Goal: Task Accomplishment & Management: Manage account settings

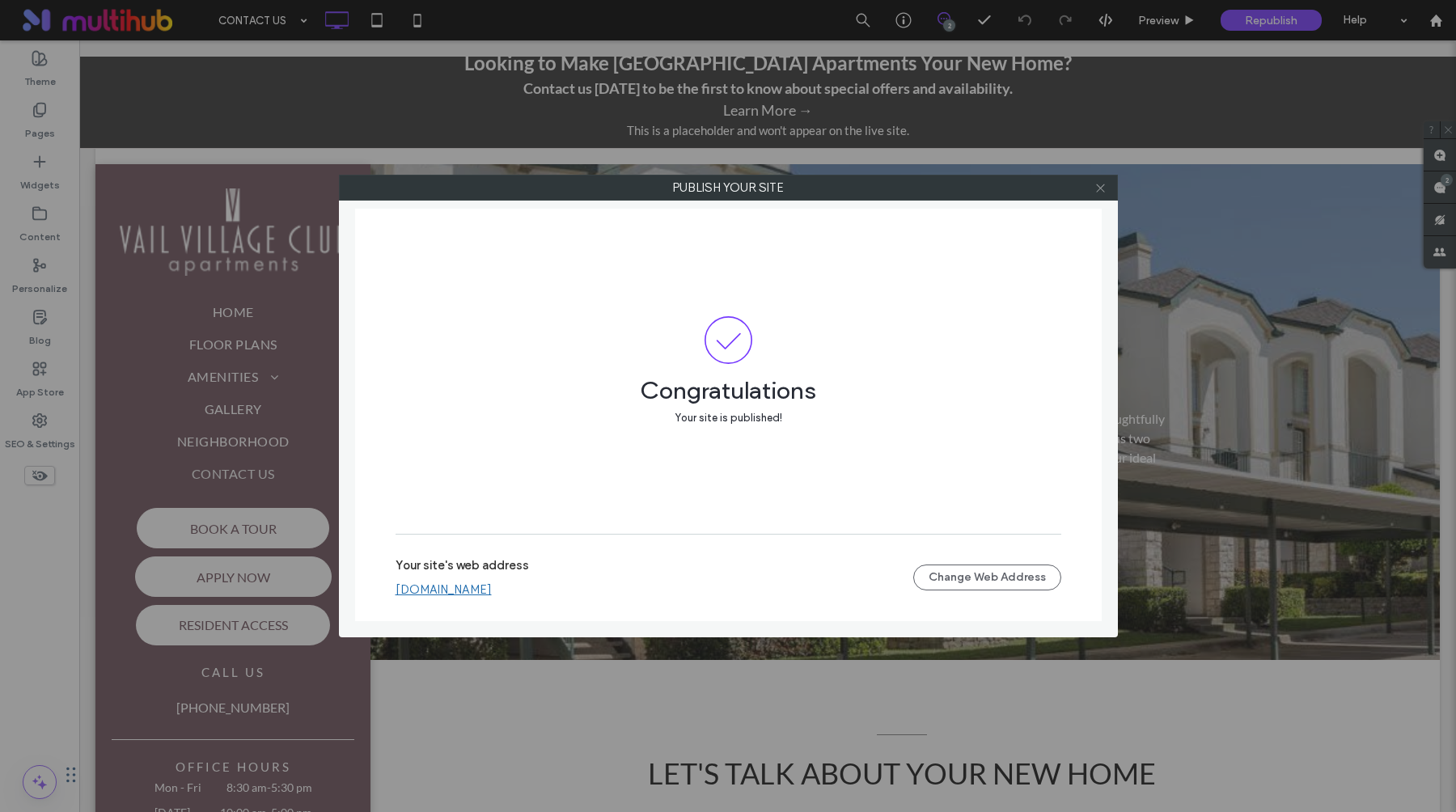
click at [1105, 186] on icon at bounding box center [1101, 188] width 13 height 13
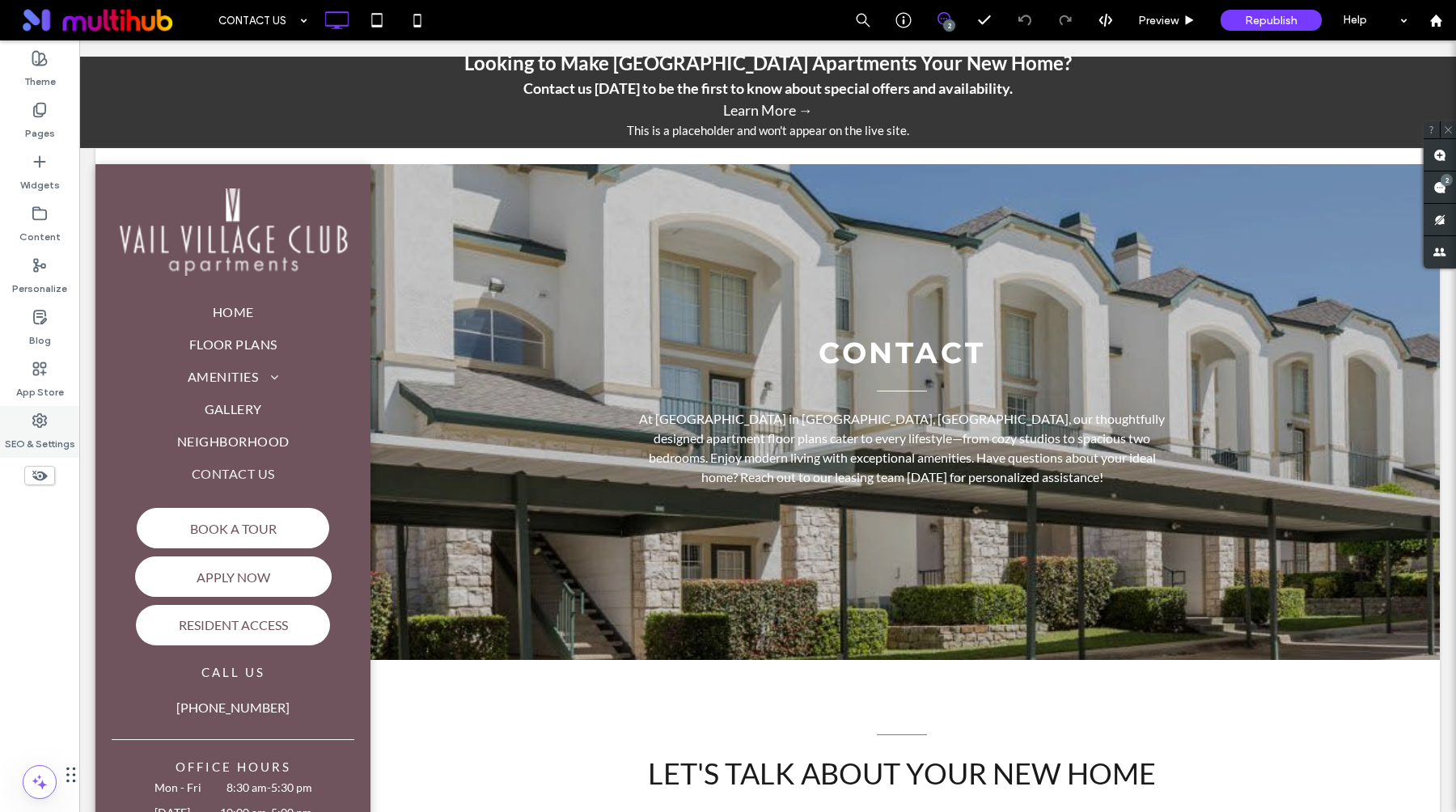
click at [38, 439] on label "SEO & Settings" at bounding box center [40, 440] width 70 height 23
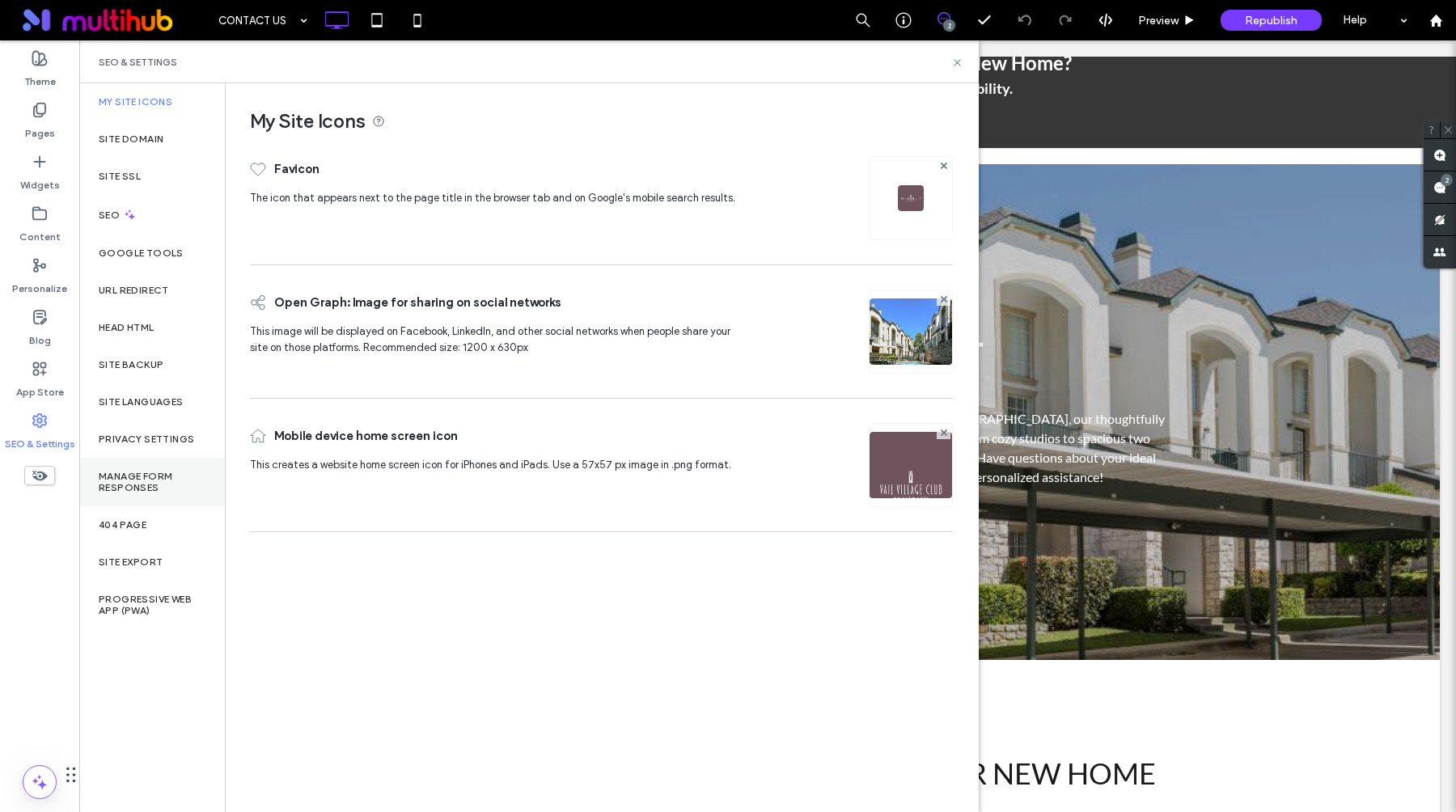
click at [161, 483] on label "Manage Form Responses" at bounding box center [152, 482] width 107 height 23
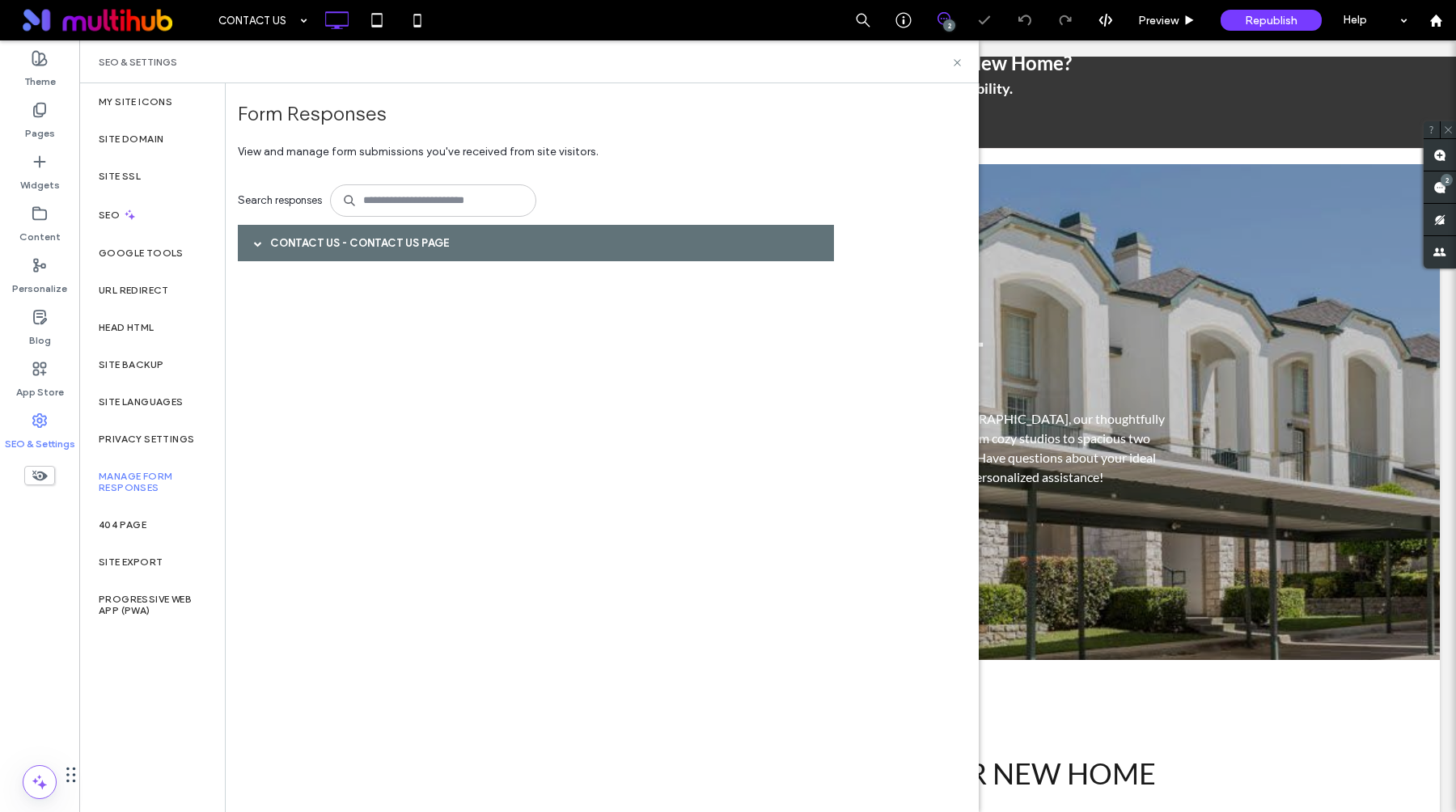
click at [288, 237] on div "Contact Us - CONTACT US page" at bounding box center [535, 243] width 596 height 37
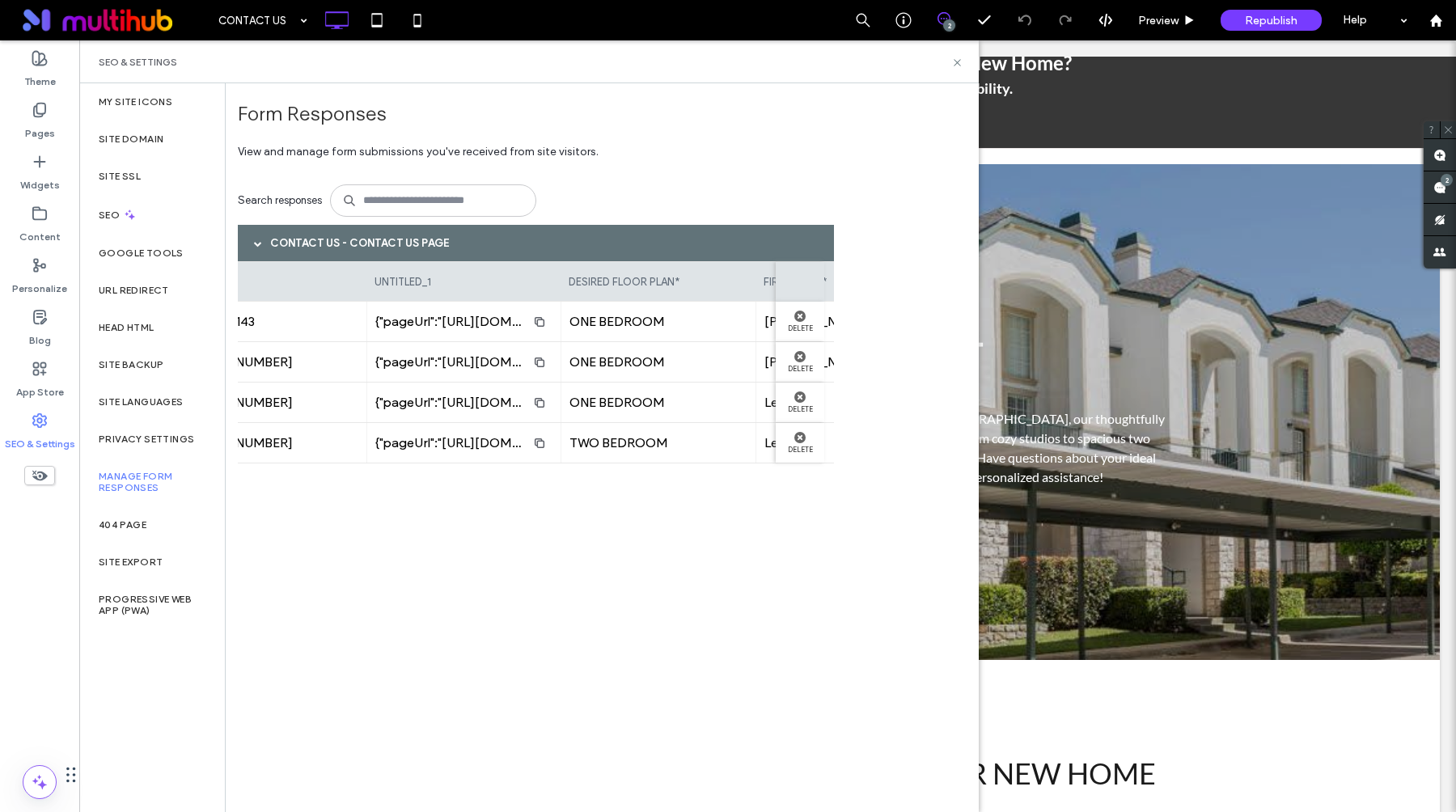
scroll to position [0, 213]
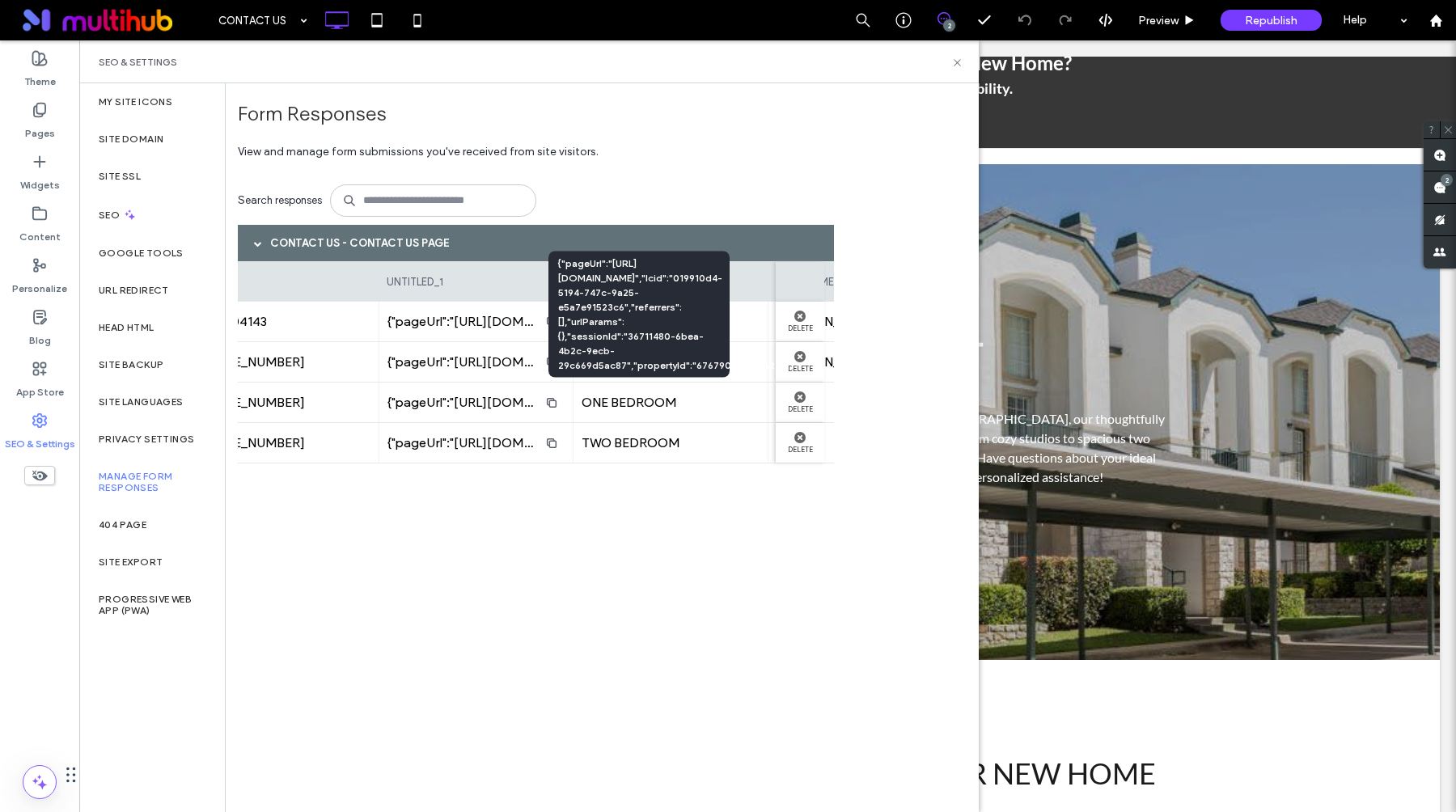
click at [481, 323] on span "{"pageUrl":"[URL][DOMAIN_NAME]","lcid":"019910d4-5194-747c-9a25-e5a7e91523c6","…" at bounding box center [986, 321] width 1198 height 15
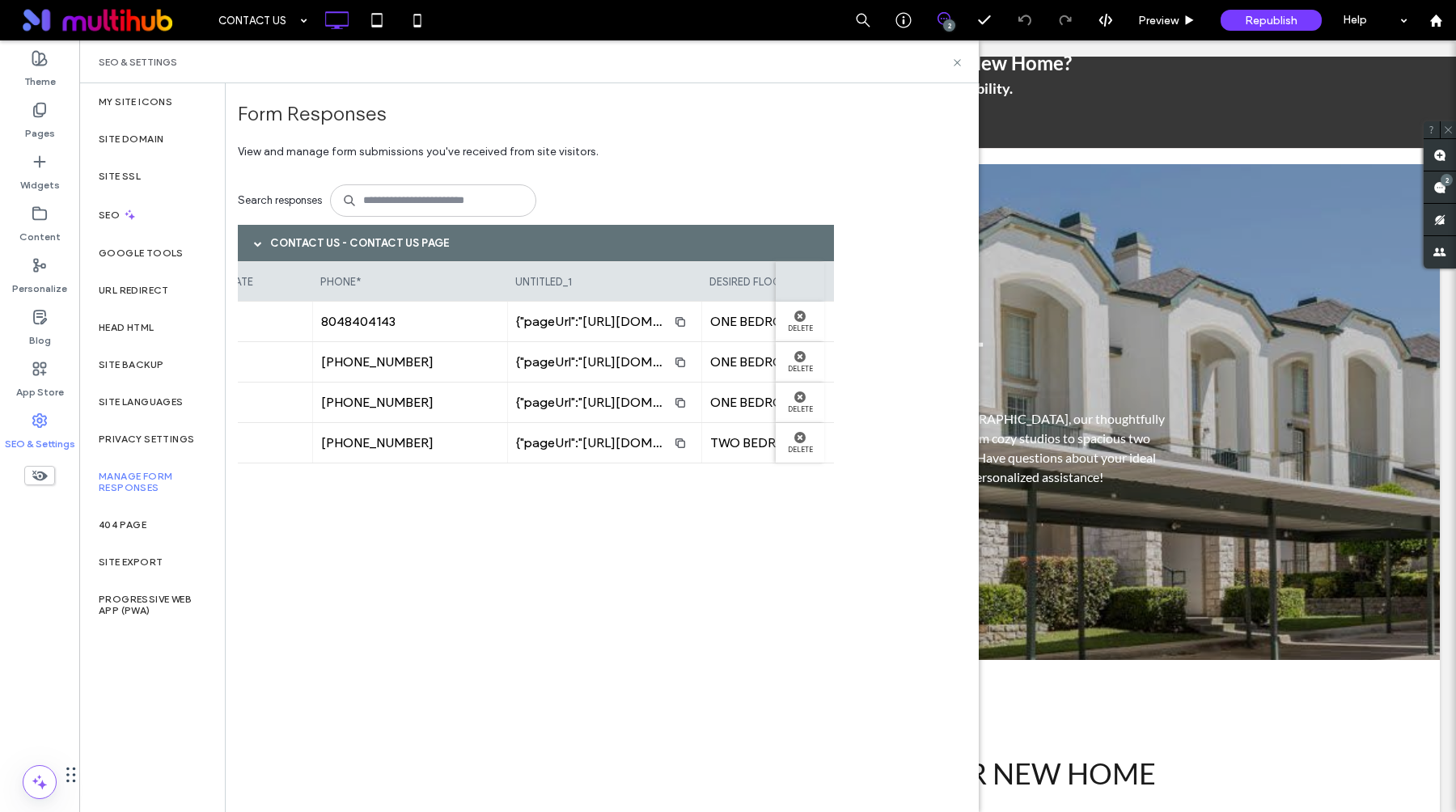
scroll to position [0, 0]
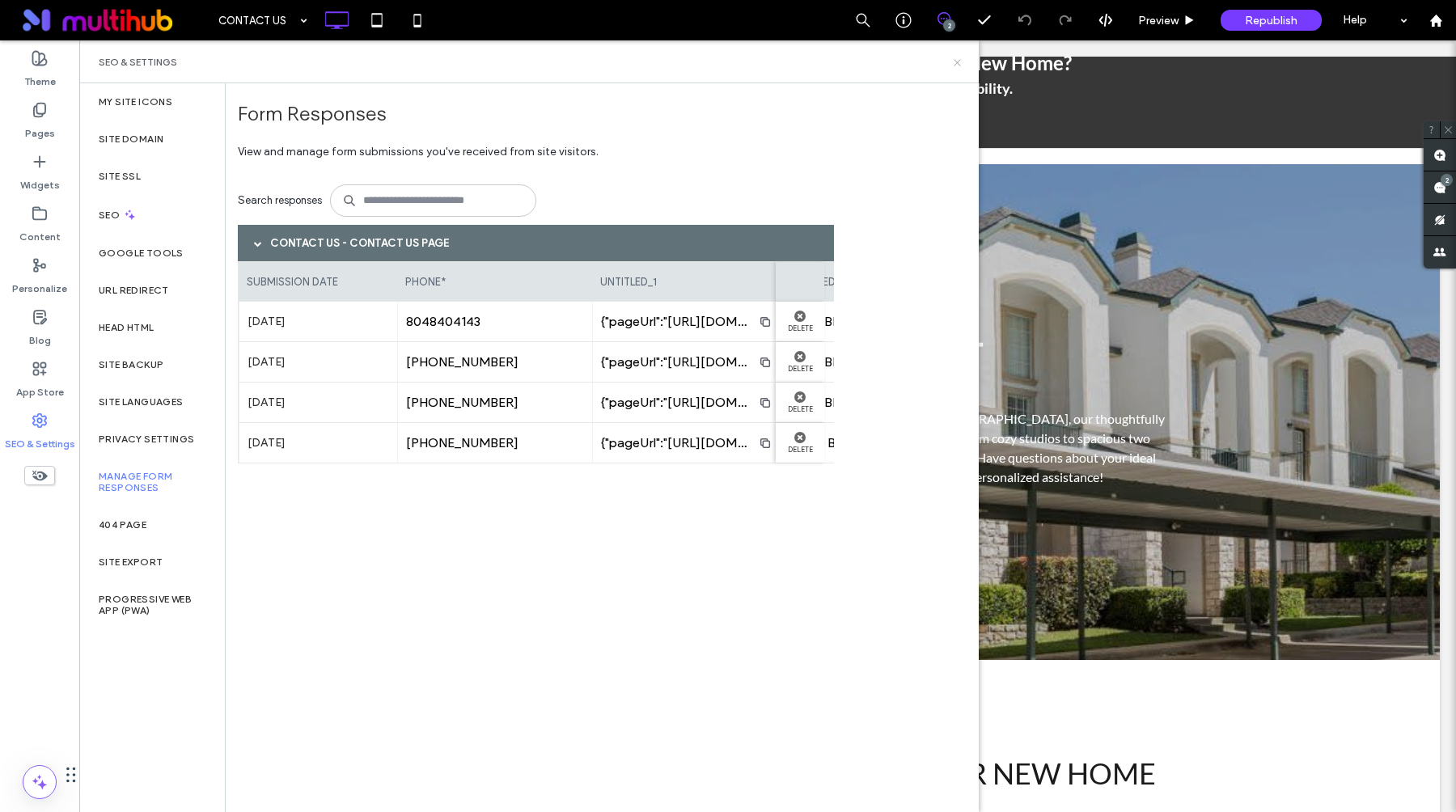
click at [958, 63] on use at bounding box center [958, 63] width 7 height 7
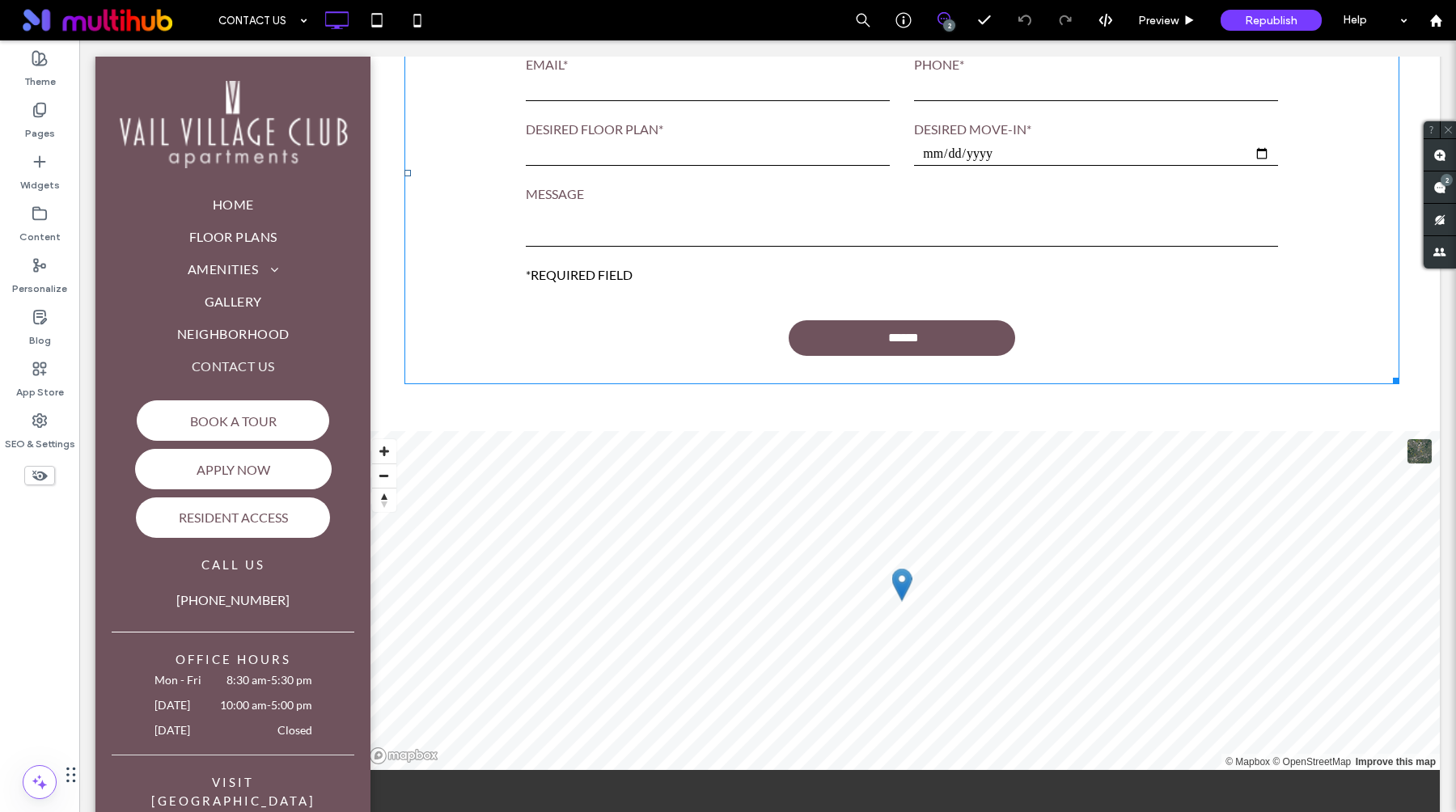
scroll to position [736, 0]
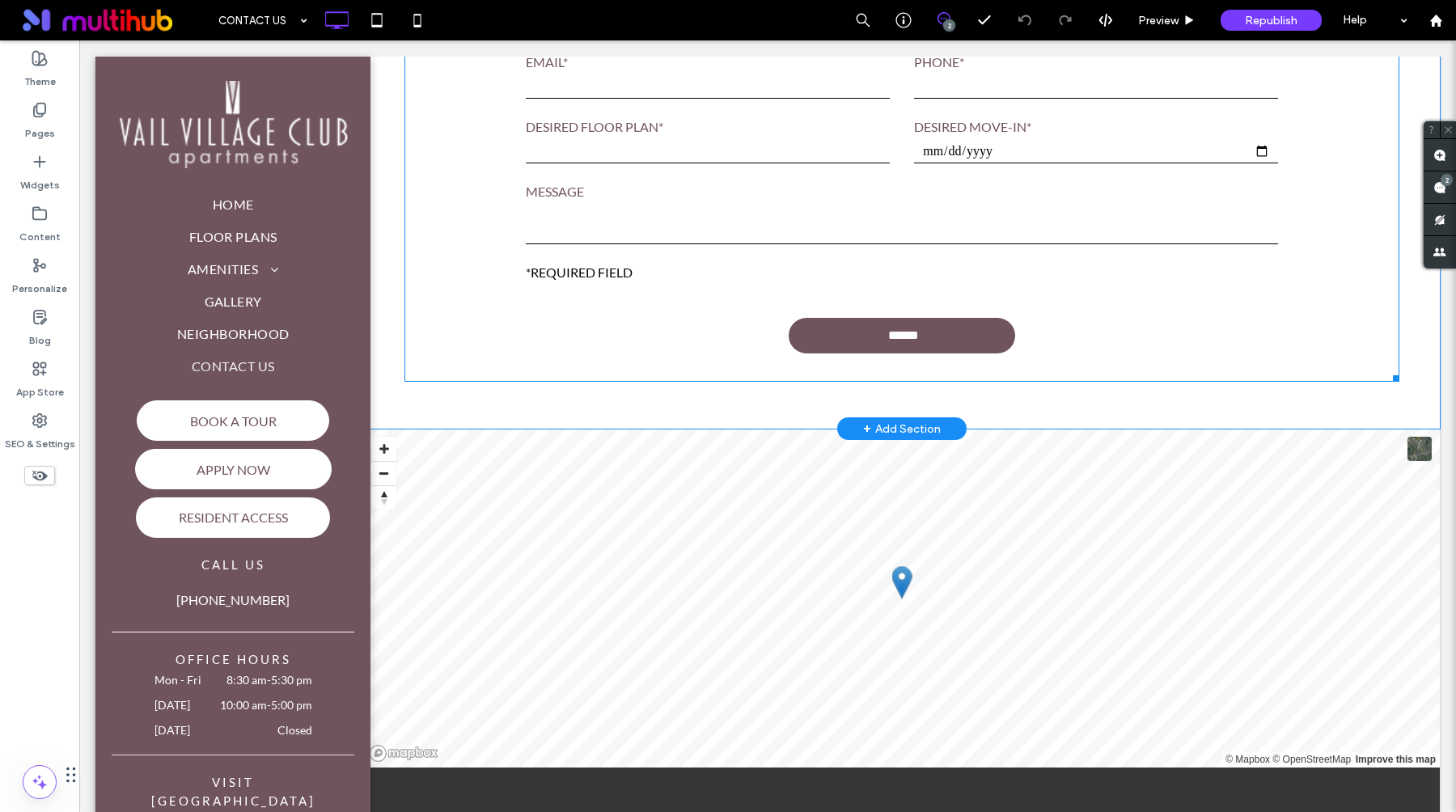
click at [695, 340] on form "**********" at bounding box center [902, 171] width 777 height 422
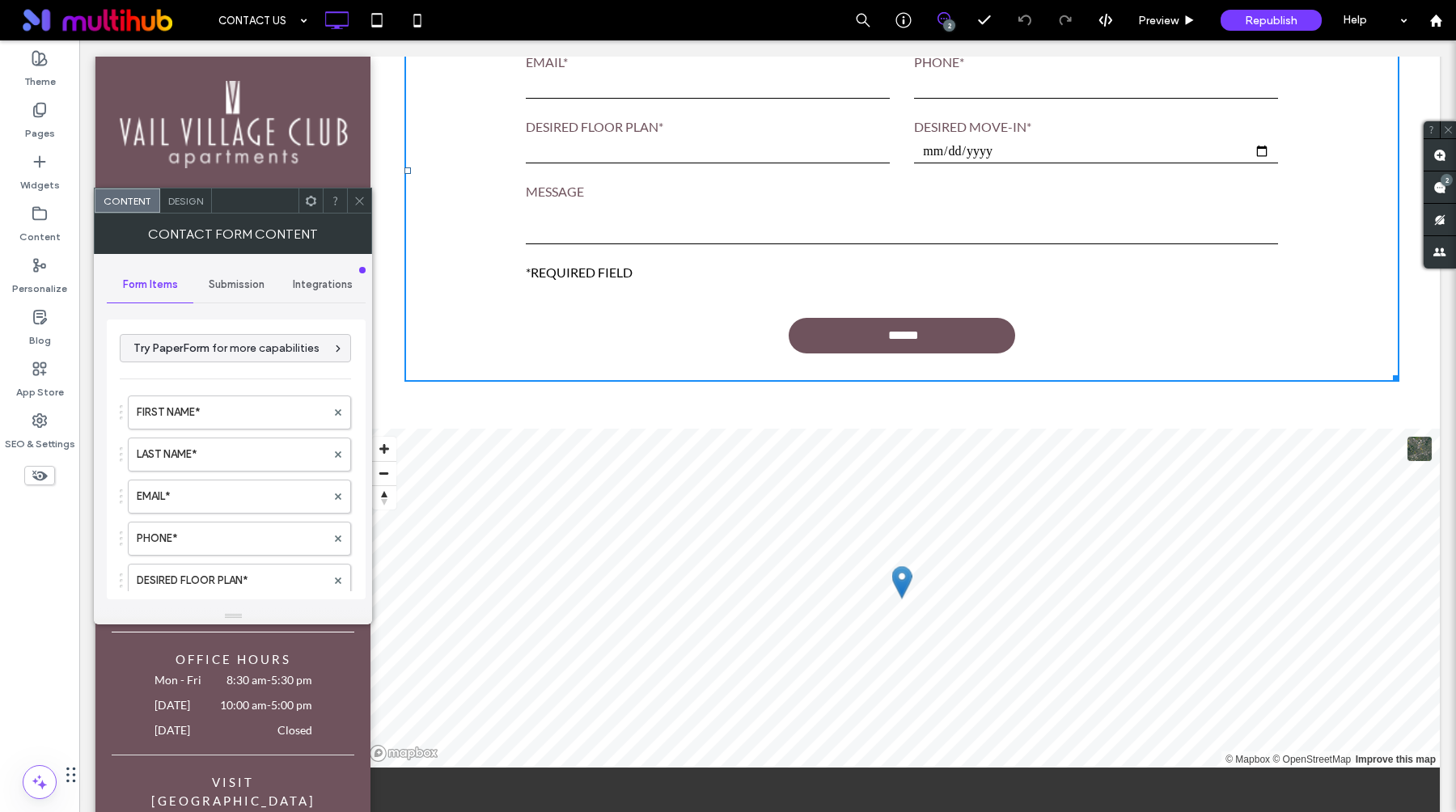
click at [240, 285] on span "Submission" at bounding box center [237, 284] width 56 height 13
click at [221, 377] on div "New submission notification" at bounding box center [237, 360] width 232 height 49
click at [232, 363] on label "New submission notification" at bounding box center [237, 360] width 216 height 33
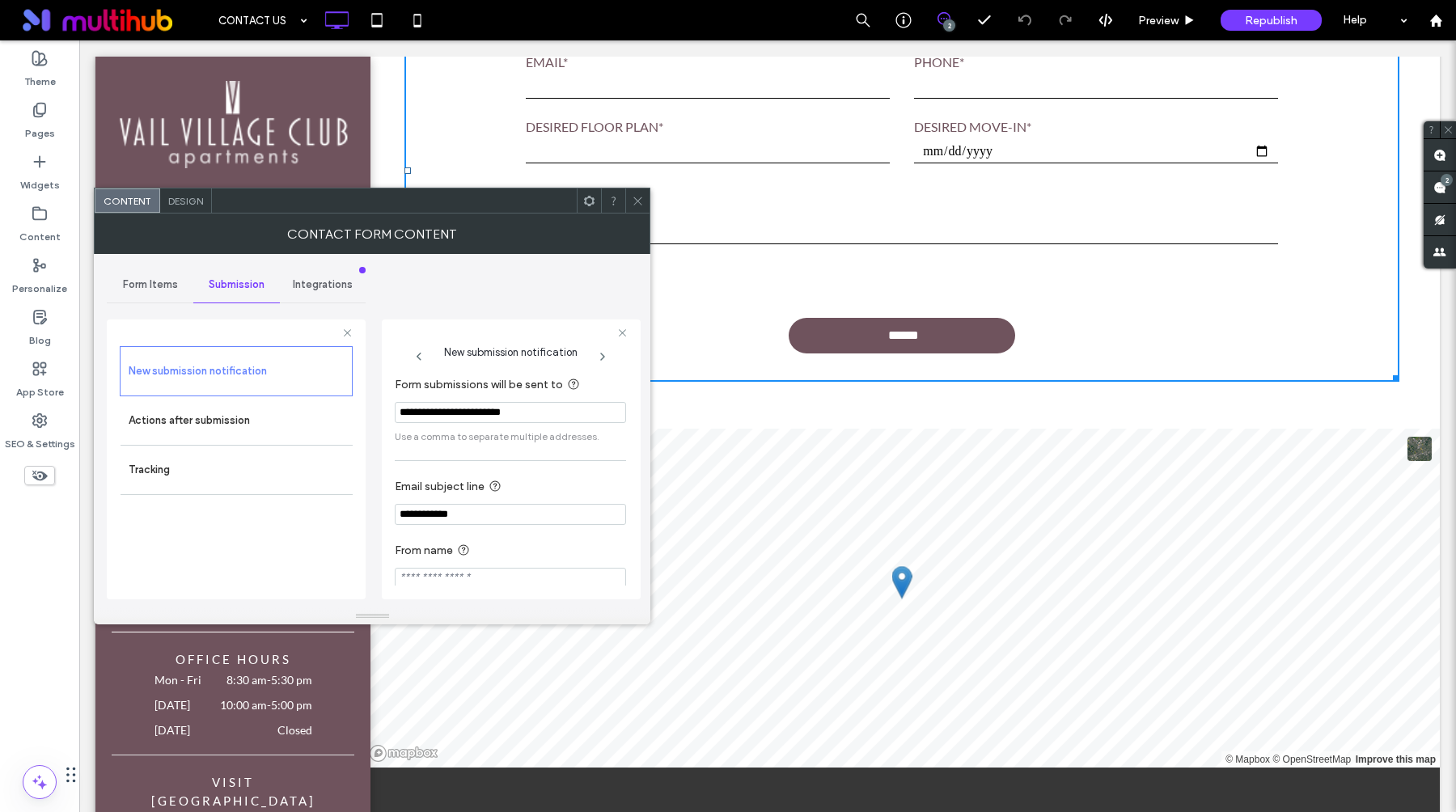
scroll to position [16, 0]
click at [641, 198] on icon at bounding box center [638, 201] width 13 height 13
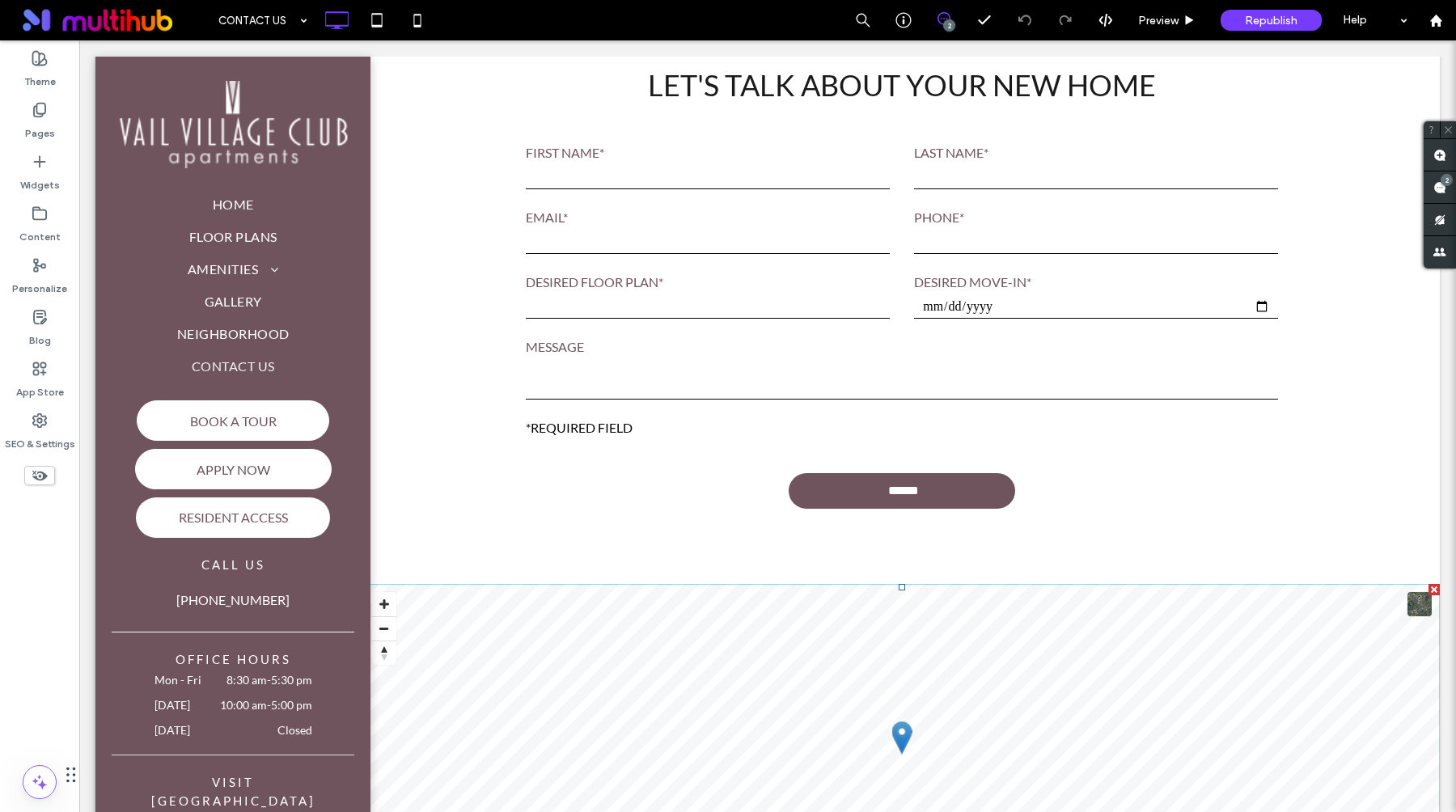
scroll to position [391, 0]
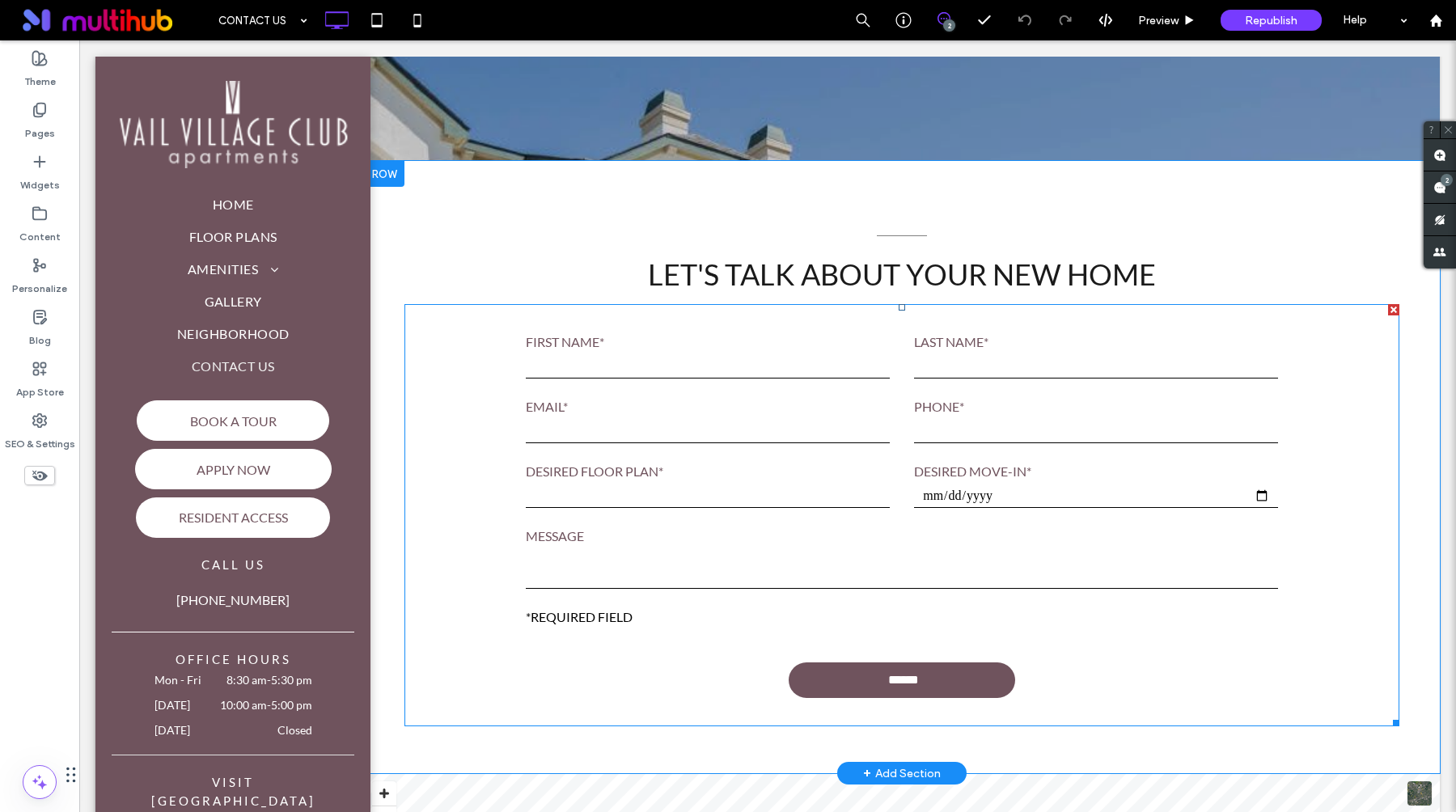
click at [811, 358] on input "text" at bounding box center [708, 366] width 364 height 24
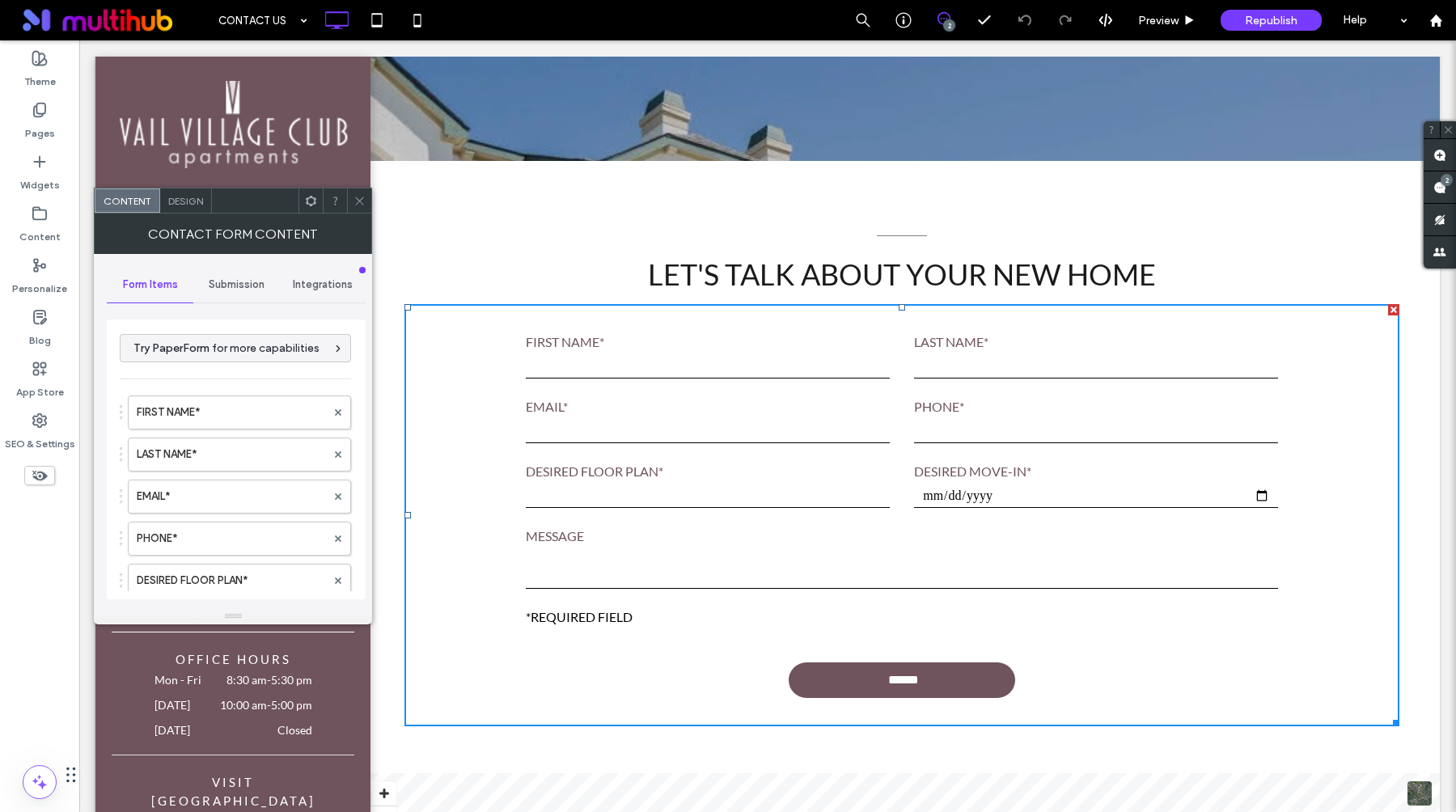
click at [248, 273] on div "Submission" at bounding box center [237, 284] width 87 height 36
click at [234, 357] on label "New submission notification" at bounding box center [237, 360] width 216 height 33
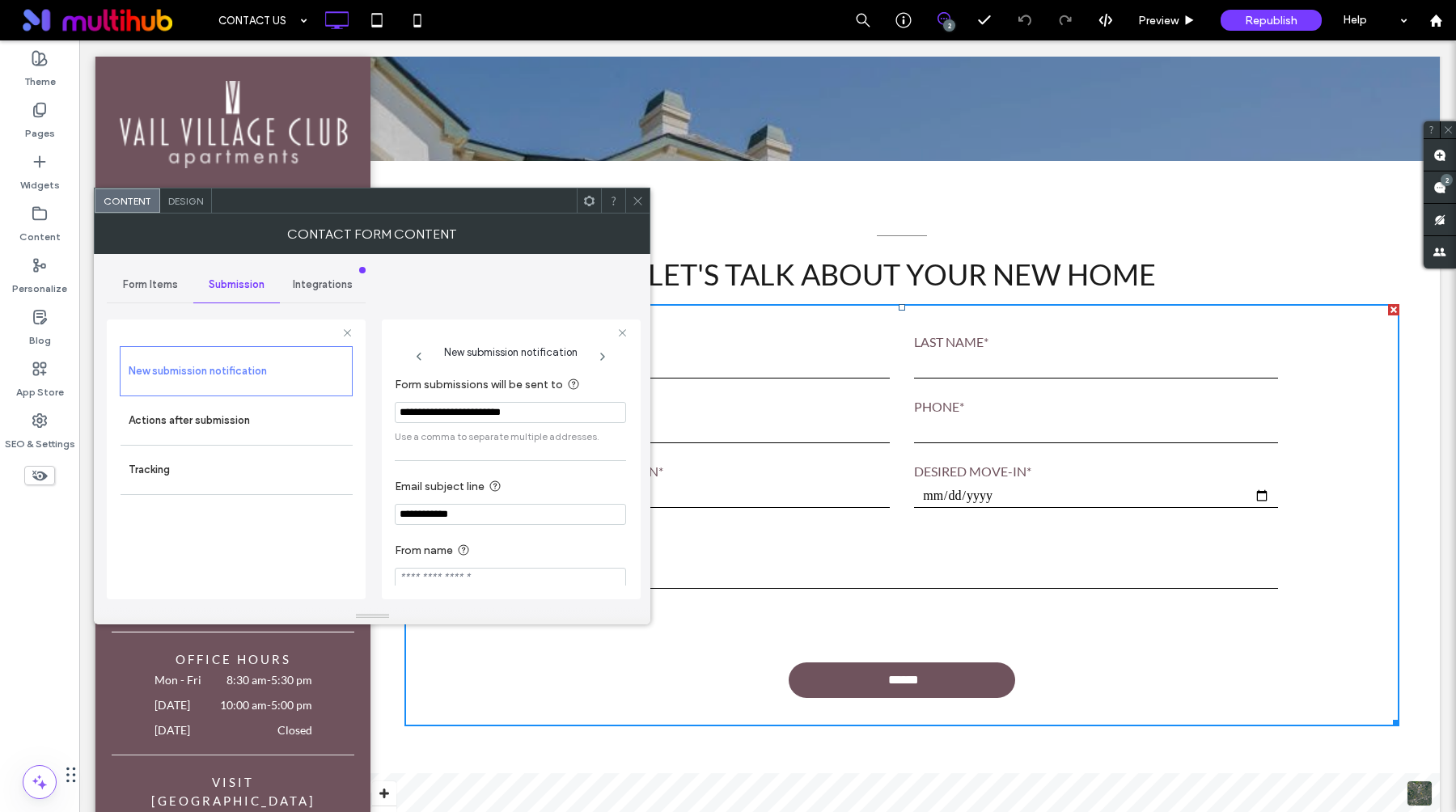
click at [421, 508] on input "**********" at bounding box center [510, 514] width 232 height 21
click at [504, 522] on input "***" at bounding box center [510, 514] width 232 height 21
type input "**********"
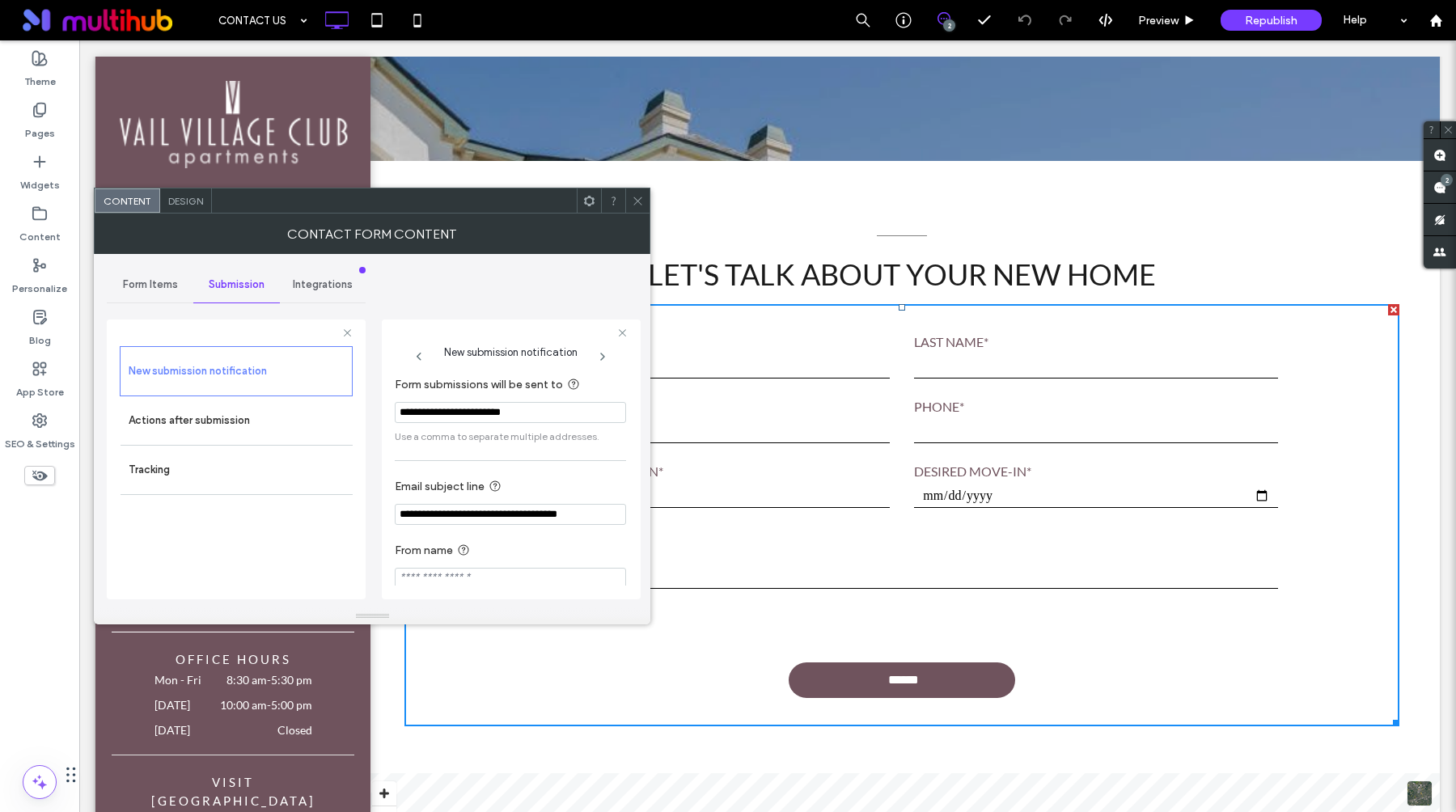
click at [583, 539] on section "From name" at bounding box center [510, 565] width 232 height 64
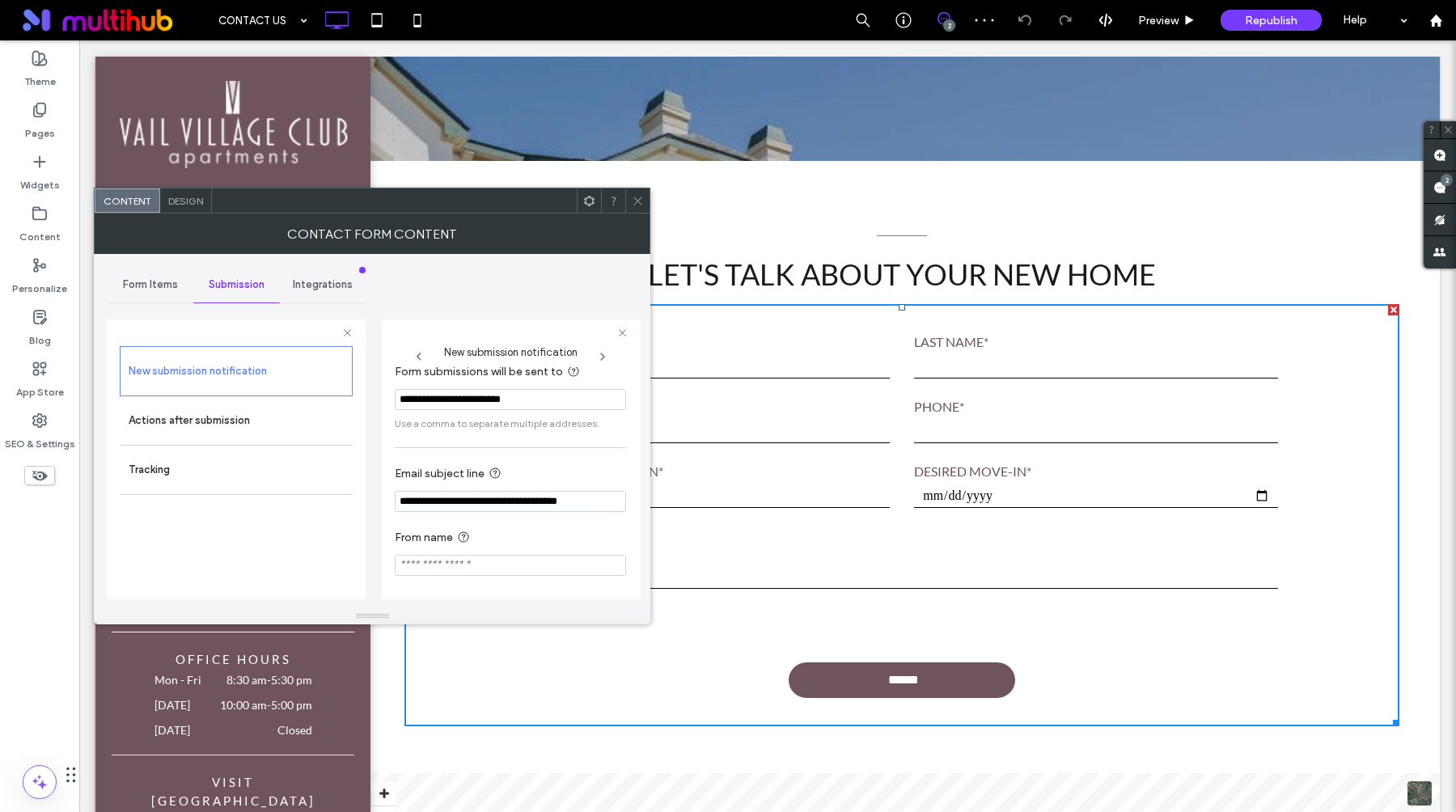
click at [637, 200] on use at bounding box center [638, 201] width 8 height 8
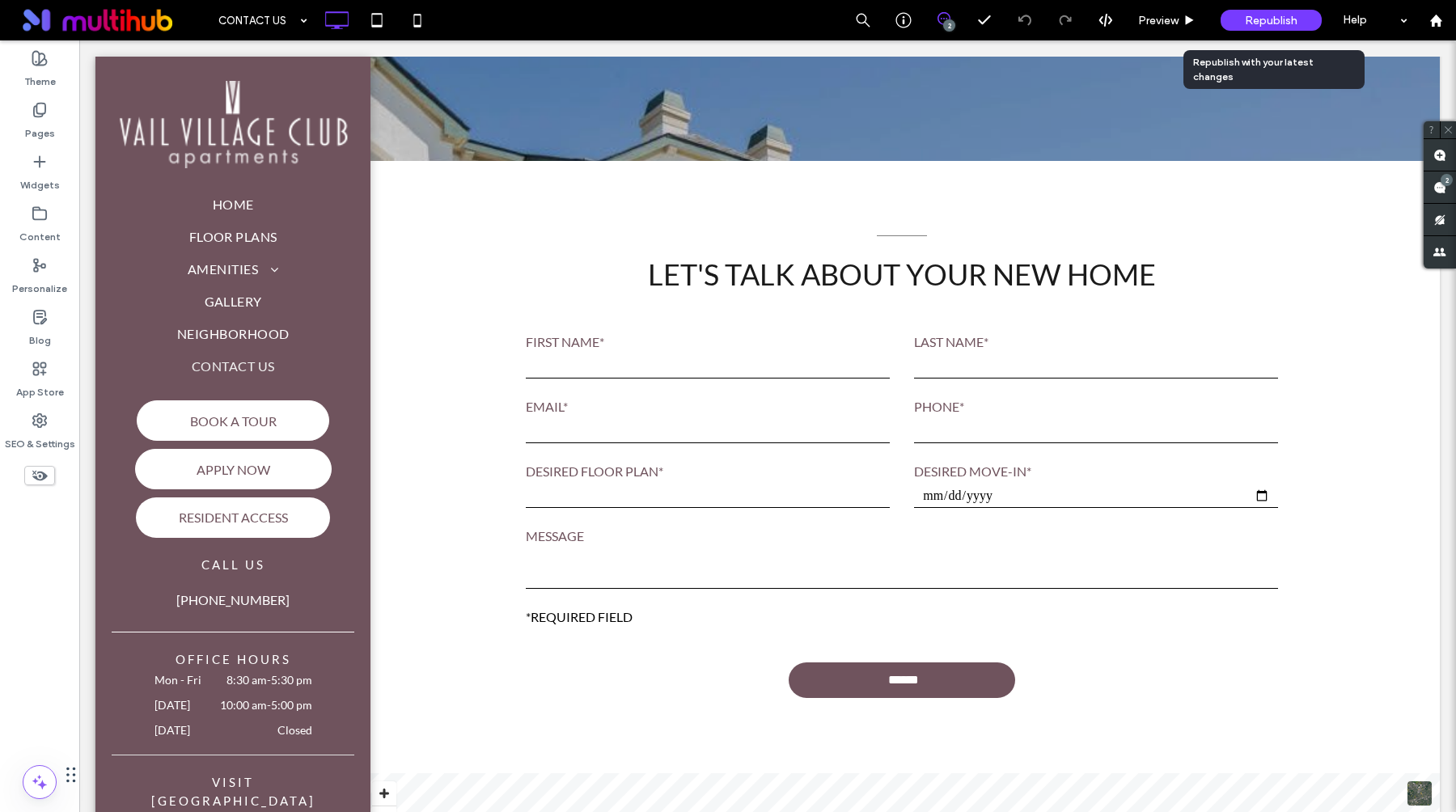
click at [1244, 20] on div "Republish" at bounding box center [1271, 20] width 101 height 21
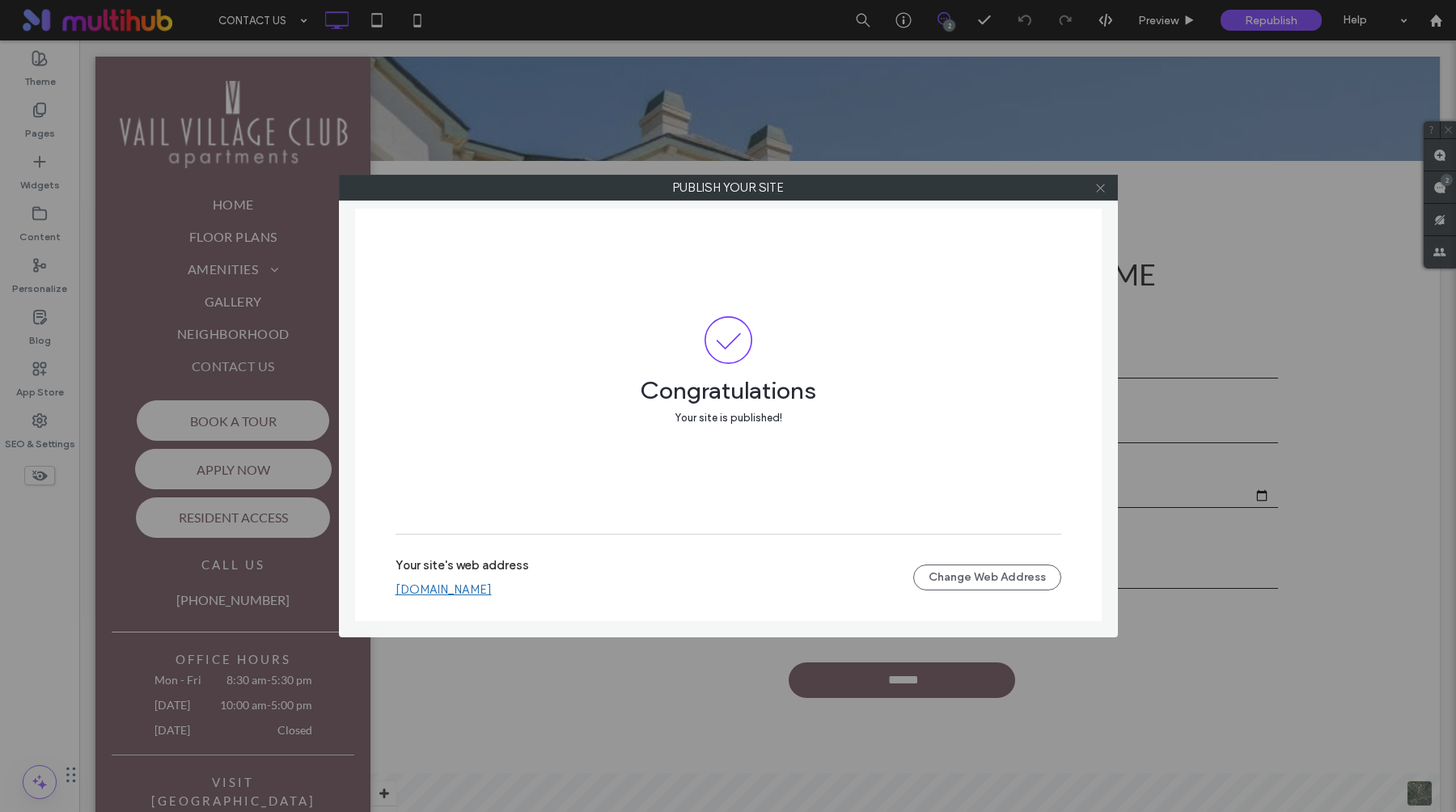
click at [1102, 187] on icon at bounding box center [1101, 188] width 13 height 13
